Goal: Transaction & Acquisition: Purchase product/service

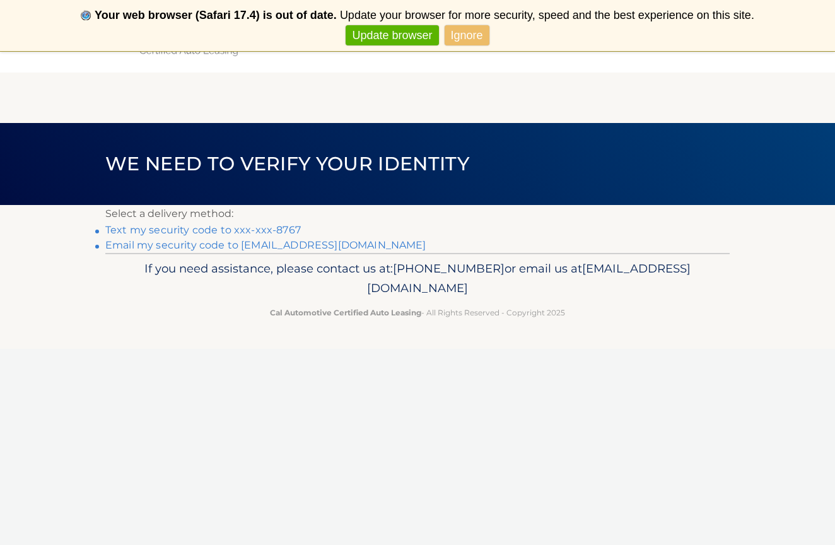
click at [182, 228] on link "Text my security code to xxx-xxx-8767" at bounding box center [202, 230] width 195 height 12
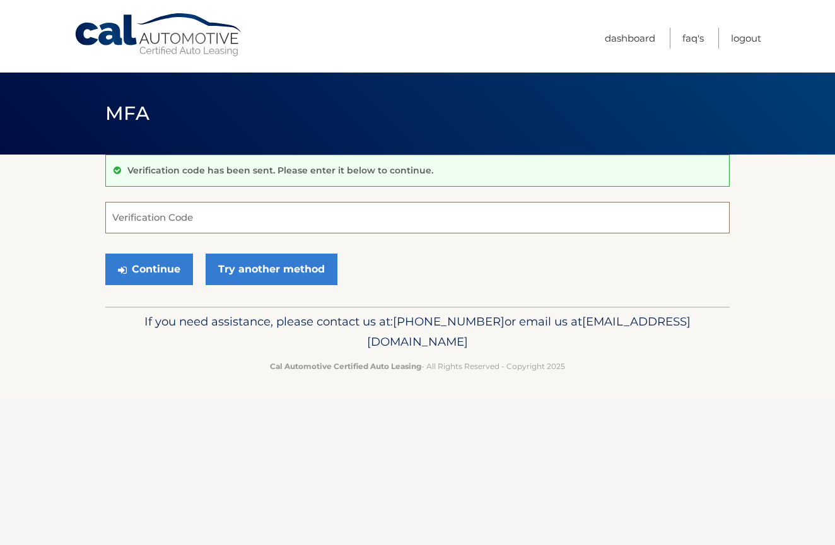
click at [350, 207] on input "Verification Code" at bounding box center [417, 218] width 624 height 32
type input "912682"
click at [149, 269] on button "Continue" at bounding box center [149, 269] width 88 height 32
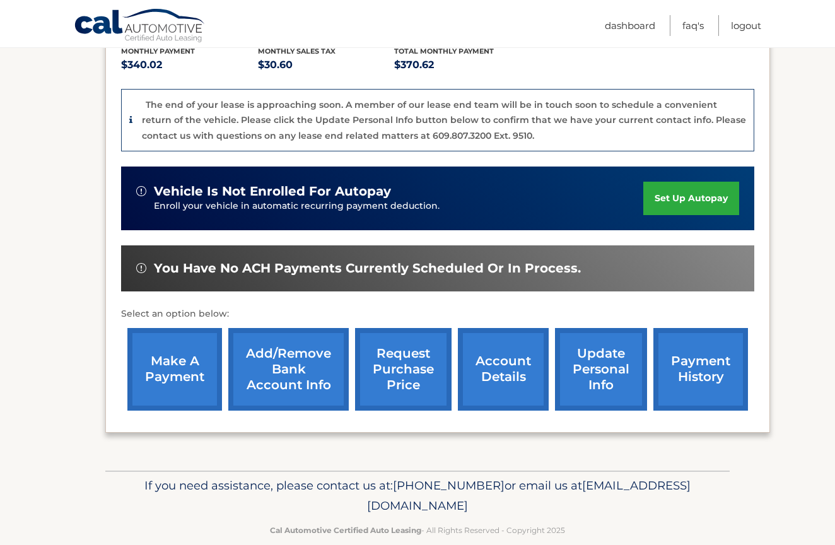
scroll to position [293, 0]
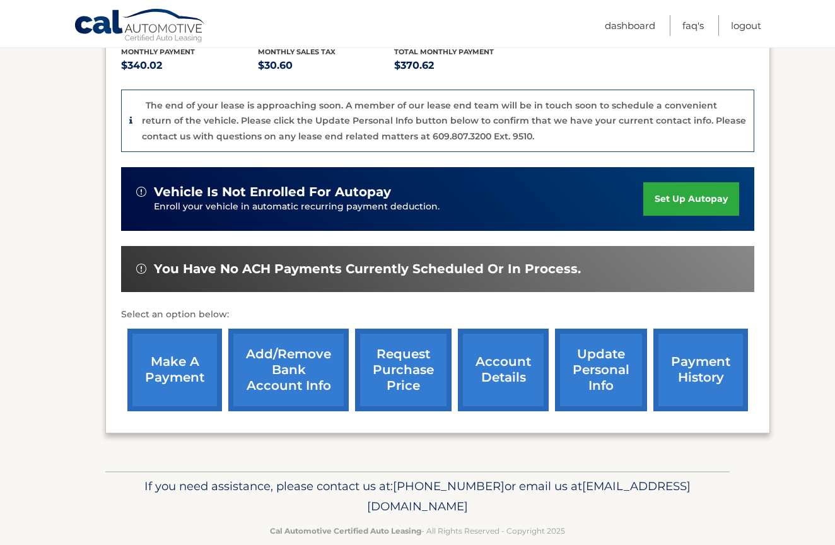
click at [202, 351] on link "make a payment" at bounding box center [174, 369] width 95 height 83
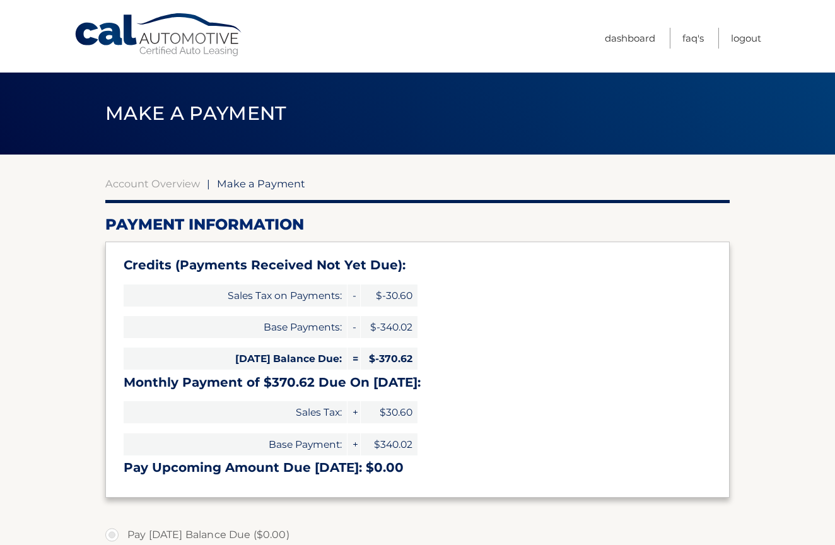
select select "ODY5NTQyMGMtZDE0OC00NmI5LTgyNDQtOTNmOWIwOTA3OWU1"
click at [747, 38] on link "Logout" at bounding box center [746, 38] width 30 height 21
